Goal: Find specific page/section: Find specific page/section

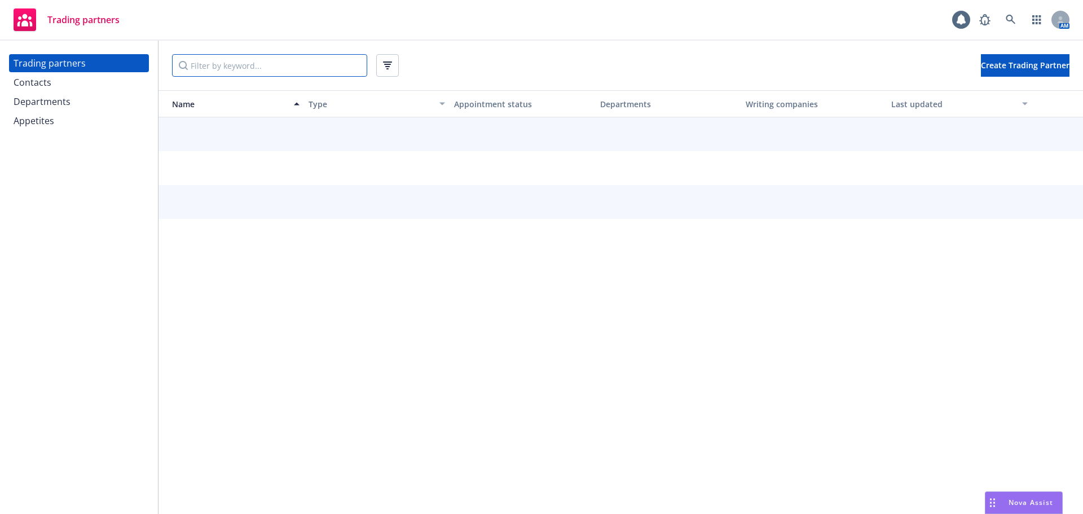
click at [262, 61] on input "Filter by keyword..." at bounding box center [269, 65] width 195 height 23
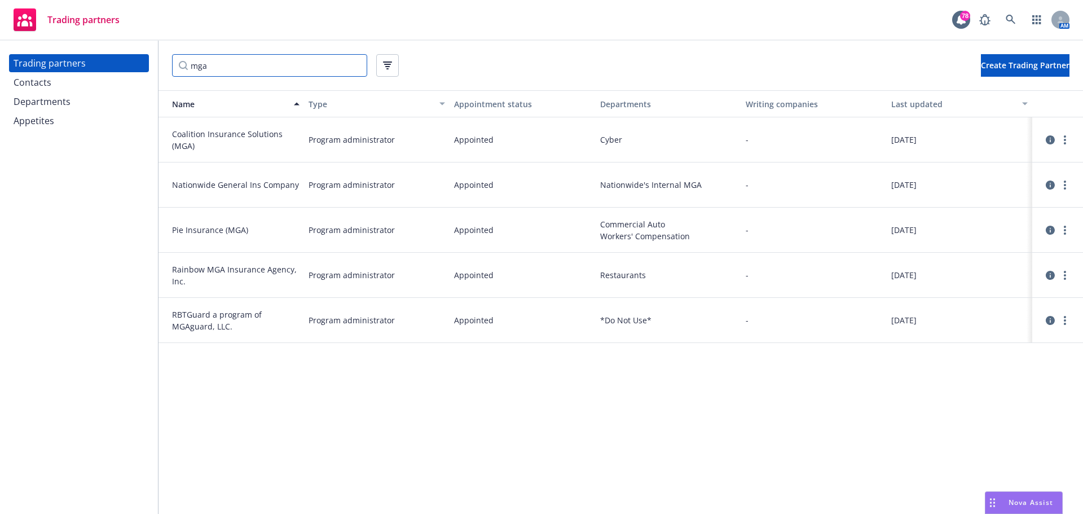
click at [238, 67] on input "mga" at bounding box center [269, 65] width 195 height 23
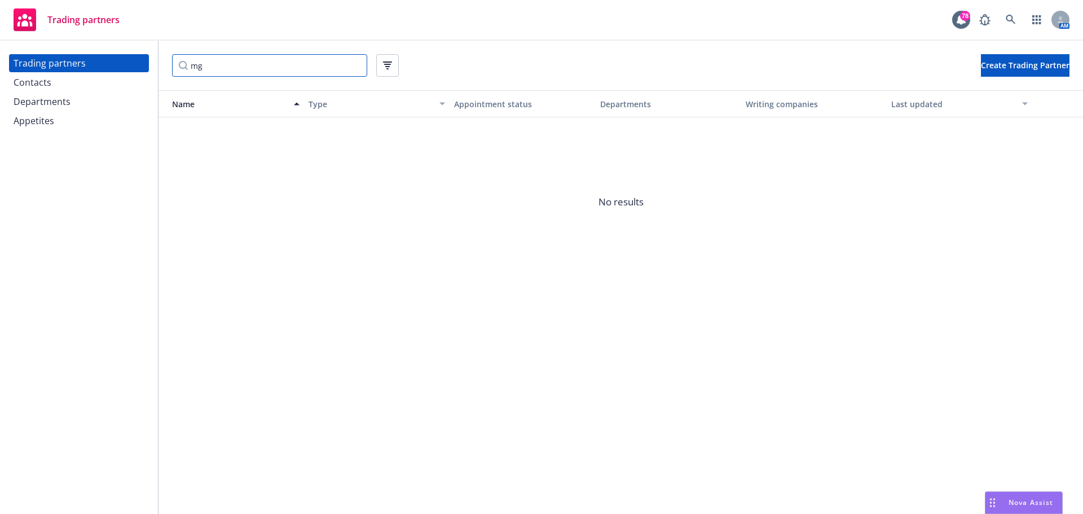
type input "m"
type input "cais"
click at [1052, 138] on icon "circleInformation" at bounding box center [1049, 139] width 9 height 9
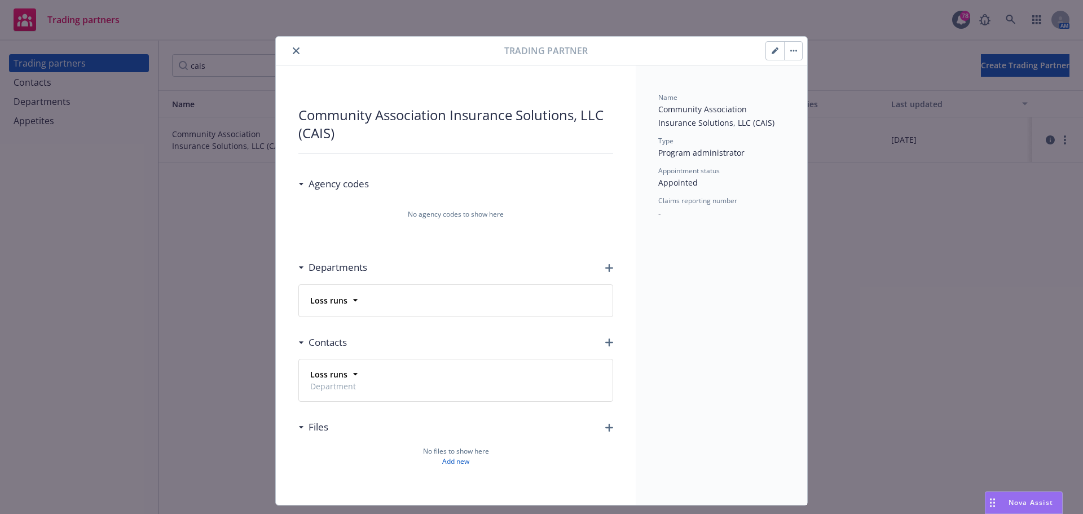
click at [293, 48] on icon "close" at bounding box center [296, 50] width 7 height 7
